Goal: Task Accomplishment & Management: Complete application form

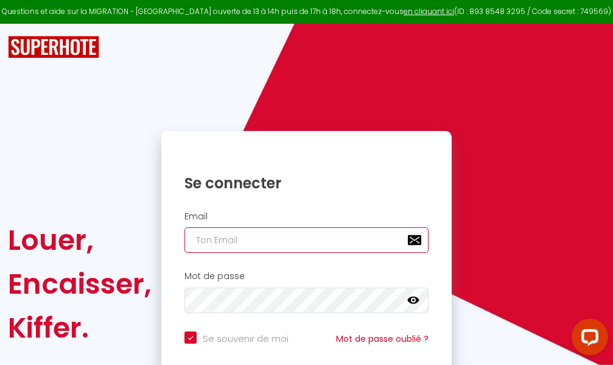
click at [312, 239] on input "email" at bounding box center [306, 240] width 244 height 26
type input "m"
checkbox input "true"
type input "ma"
checkbox input "true"
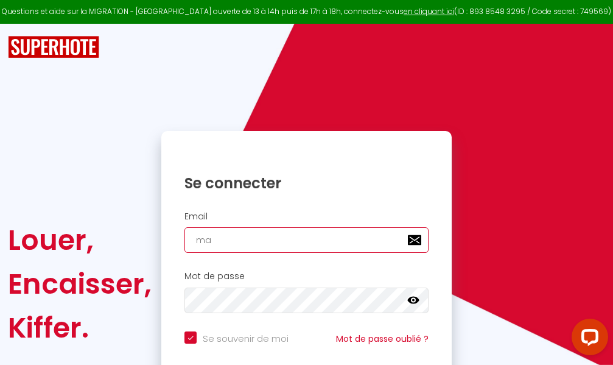
type input "mar"
checkbox input "true"
type input "marc"
checkbox input "true"
type input "marcd"
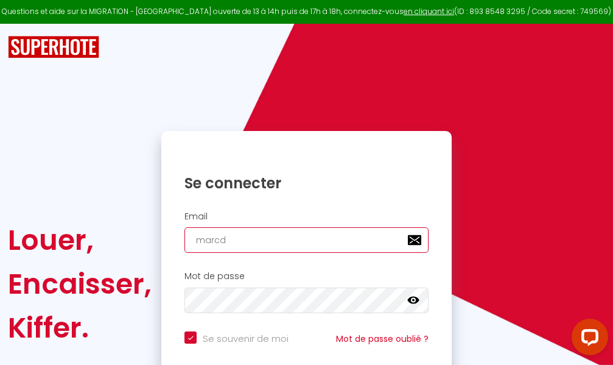
checkbox input "true"
type input "marcdp"
checkbox input "true"
type input "marcdpo"
checkbox input "true"
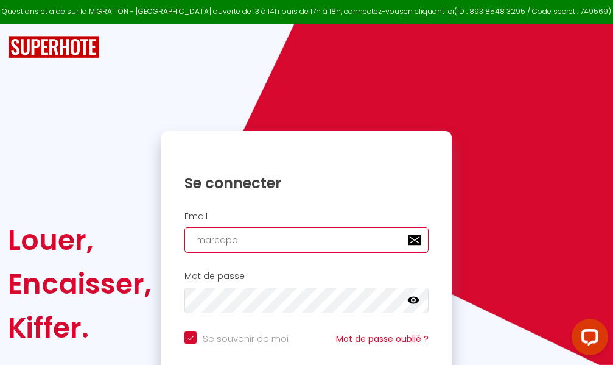
type input "marcdpoz"
checkbox input "true"
type input "marcdpoz."
checkbox input "true"
type input "marcdpoz.l"
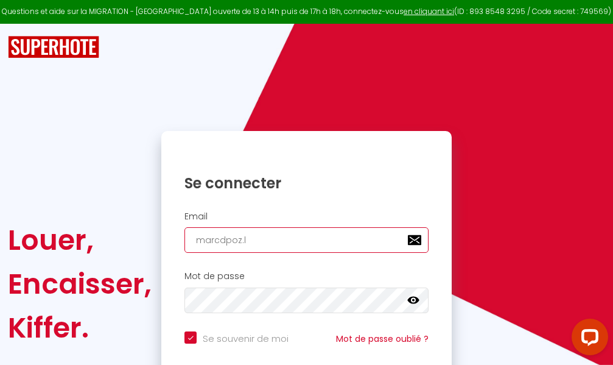
checkbox input "true"
type input "marcdpoz.lo"
checkbox input "true"
type input "marcdpoz.loc"
checkbox input "true"
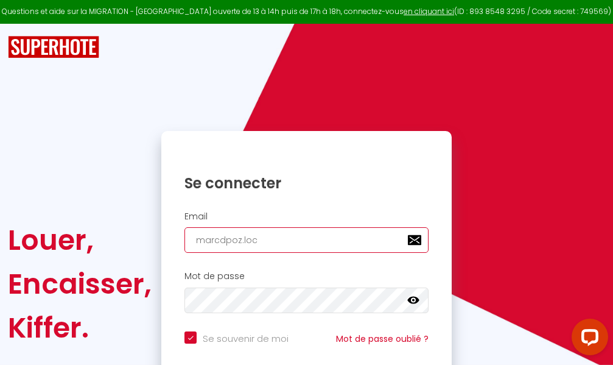
type input "marcdpoz.loca"
checkbox input "true"
type input "marcdpoz.locat"
checkbox input "true"
type input "marcdpoz.locati"
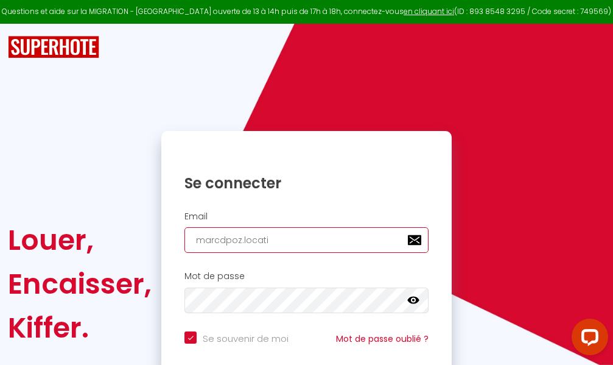
checkbox input "true"
type input "marcdpoz.locatio"
checkbox input "true"
type input "marcdpoz.location"
checkbox input "true"
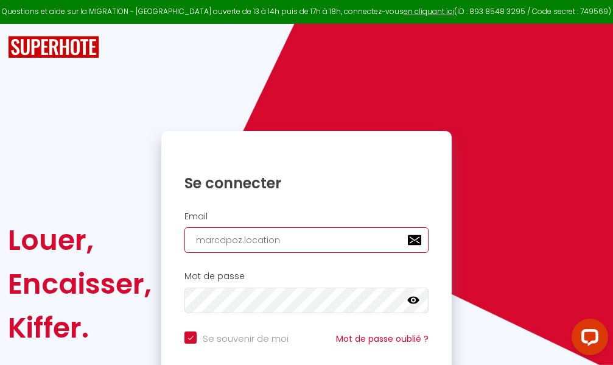
type input "marcdpoz.location@"
checkbox input "true"
type input "marcdpoz.location@g"
checkbox input "true"
type input "marcdpoz.location@gm"
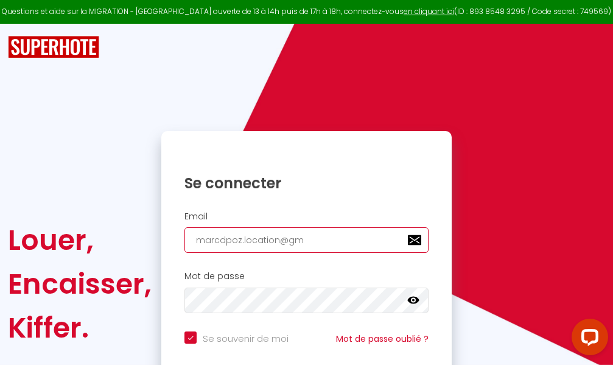
checkbox input "true"
type input "marcdpoz.location@gma"
checkbox input "true"
type input "marcdpoz.location@gmai"
checkbox input "true"
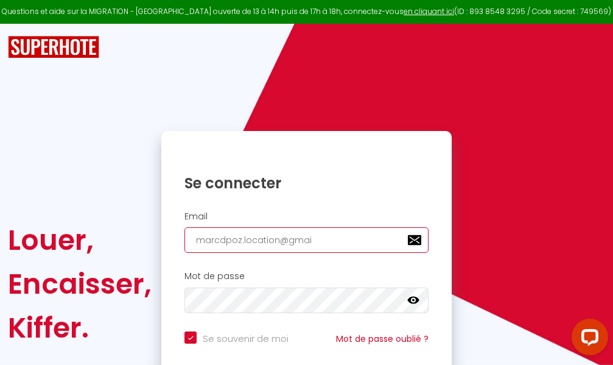
type input "[EMAIL_ADDRESS]"
checkbox input "true"
type input "[EMAIL_ADDRESS]."
checkbox input "true"
type input "marcdpoz.location@gmail.c"
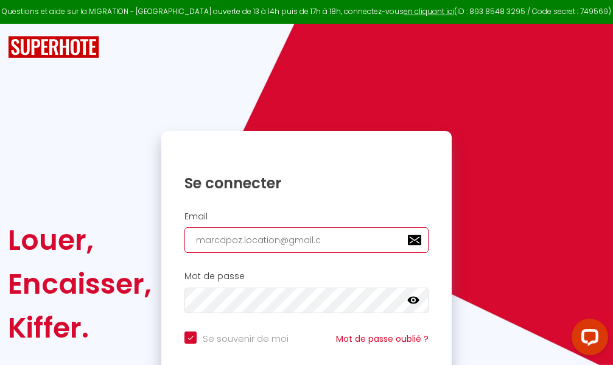
checkbox input "true"
type input "[EMAIL_ADDRESS][DOMAIN_NAME]"
checkbox input "true"
type input "[EMAIL_ADDRESS][DOMAIN_NAME]"
checkbox input "true"
